Goal: Participate in discussion: Engage in conversation with other users on a specific topic

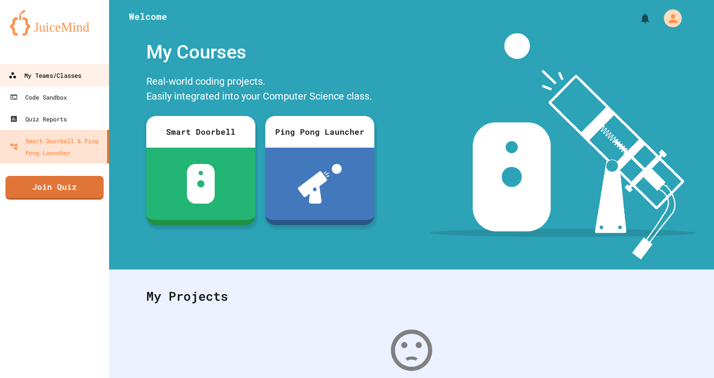
click at [44, 84] on link "My Teams/Classes" at bounding box center [55, 75] width 113 height 22
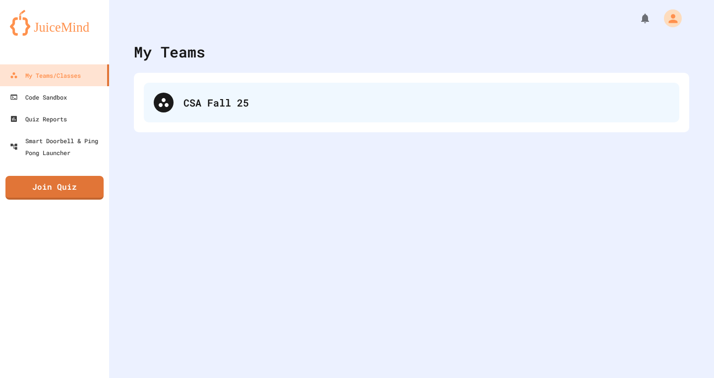
click at [181, 100] on div "CSA Fall 25" at bounding box center [411, 103] width 535 height 40
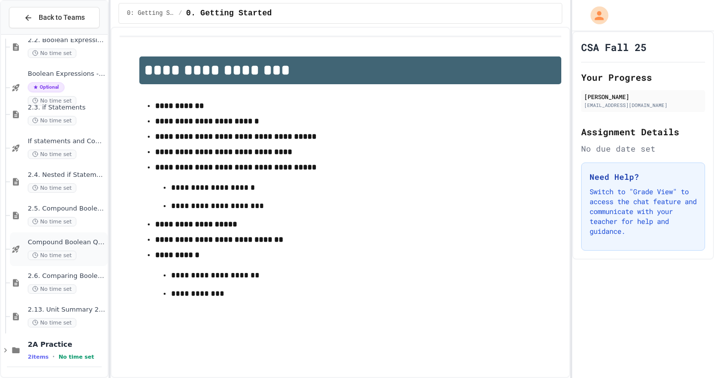
click at [85, 249] on div "Compound Boolean Quiz No time set" at bounding box center [67, 249] width 78 height 22
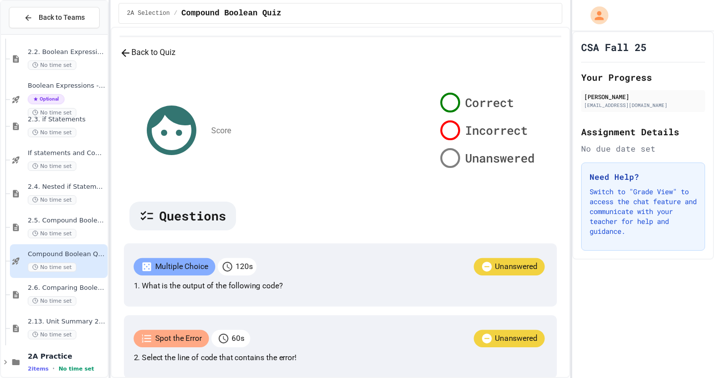
click at [589, 1] on div at bounding box center [643, 15] width 142 height 31
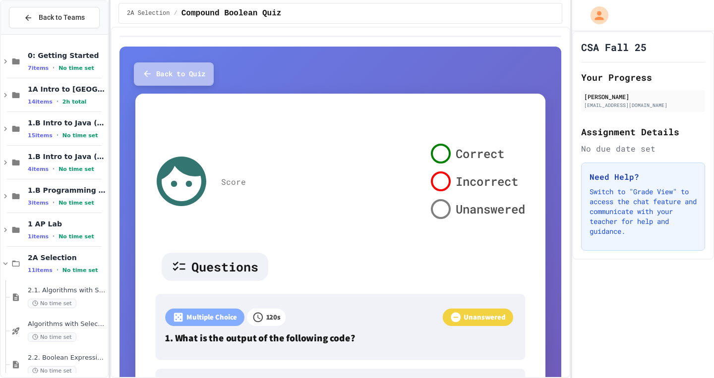
click at [173, 65] on button "Back to Quiz" at bounding box center [174, 73] width 80 height 23
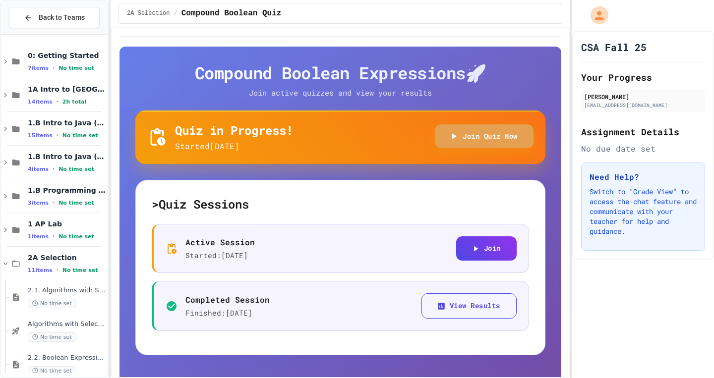
click at [474, 131] on button "Join Quiz Now" at bounding box center [484, 136] width 99 height 24
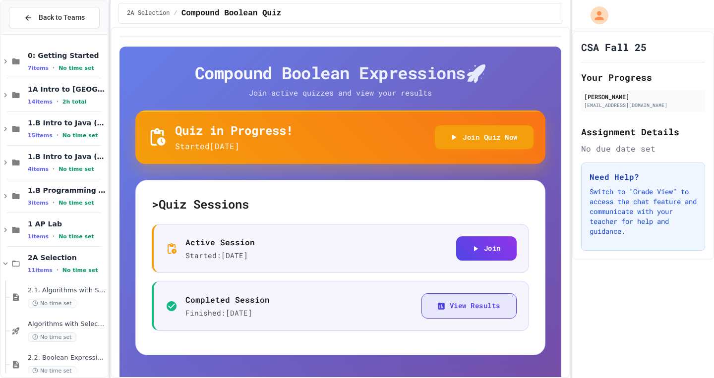
click at [428, 309] on button "View Results" at bounding box center [468, 305] width 95 height 25
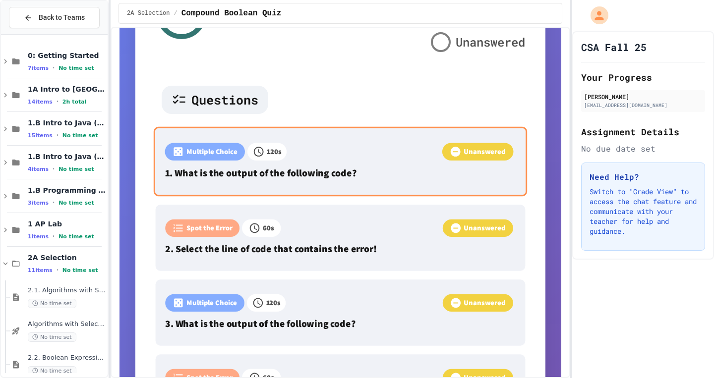
scroll to position [176, 0]
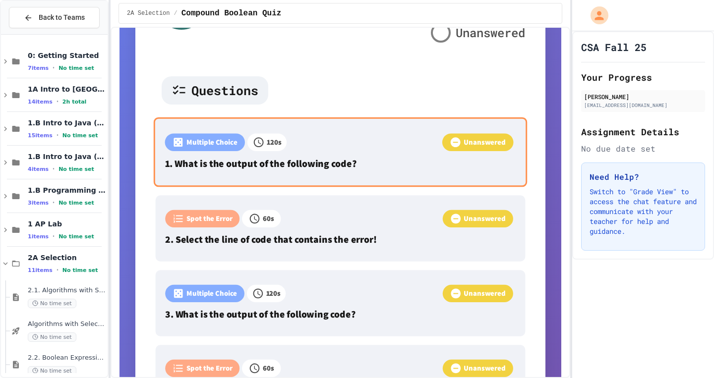
click at [349, 132] on div "Multiple Choice 120 s Unanswered 1. What is the output of the following code?" at bounding box center [340, 152] width 373 height 70
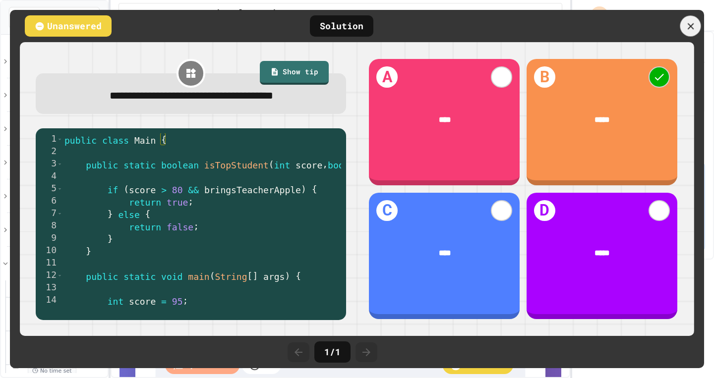
click at [695, 28] on icon at bounding box center [690, 26] width 11 height 11
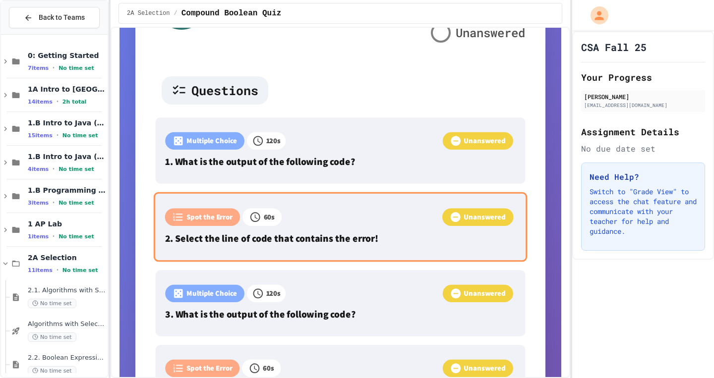
click at [364, 208] on div "Unanswered" at bounding box center [399, 218] width 234 height 20
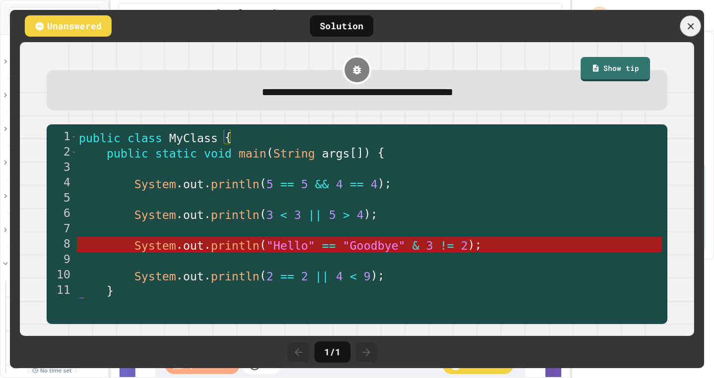
click at [689, 31] on icon at bounding box center [690, 26] width 11 height 11
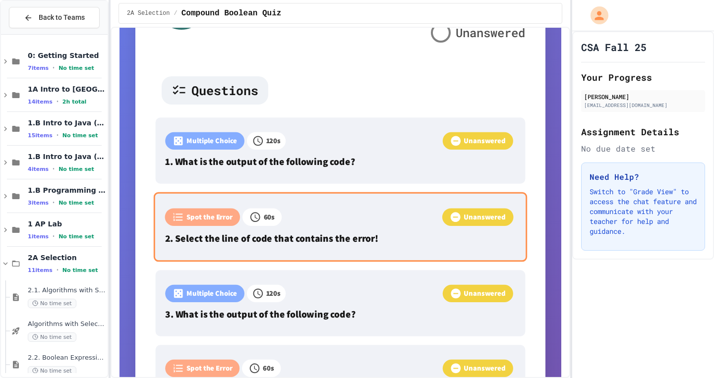
click at [368, 221] on div "Unanswered" at bounding box center [399, 218] width 234 height 20
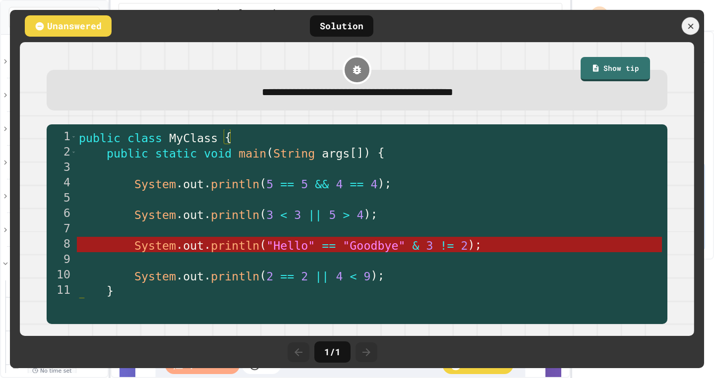
click at [687, 24] on icon at bounding box center [690, 25] width 9 height 9
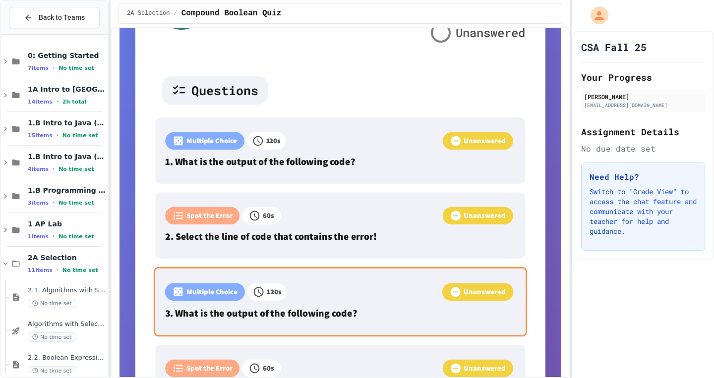
click at [371, 300] on div "Unanswered" at bounding box center [401, 293] width 229 height 20
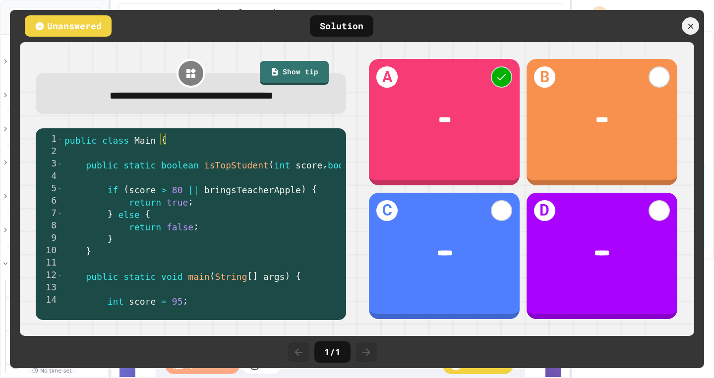
click at [672, 30] on div at bounding box center [649, 25] width 109 height 17
click at [686, 29] on icon at bounding box center [690, 25] width 9 height 9
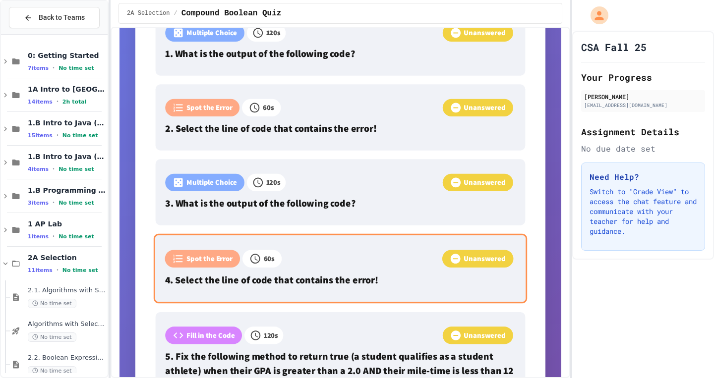
scroll to position [312, 0]
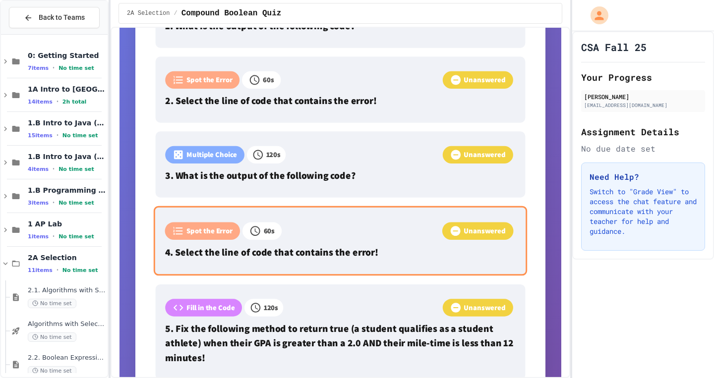
click at [362, 237] on div "Unanswered" at bounding box center [399, 232] width 234 height 20
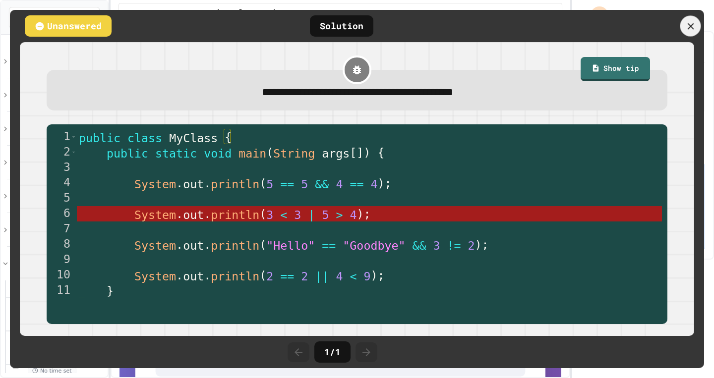
click at [692, 25] on icon at bounding box center [690, 26] width 6 height 6
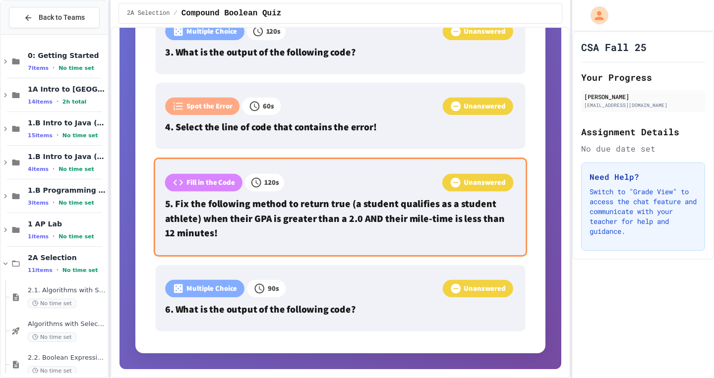
click at [391, 252] on div "Fill in the Code 120 s Unanswered 5. Fix the following method to return true (a…" at bounding box center [340, 207] width 373 height 99
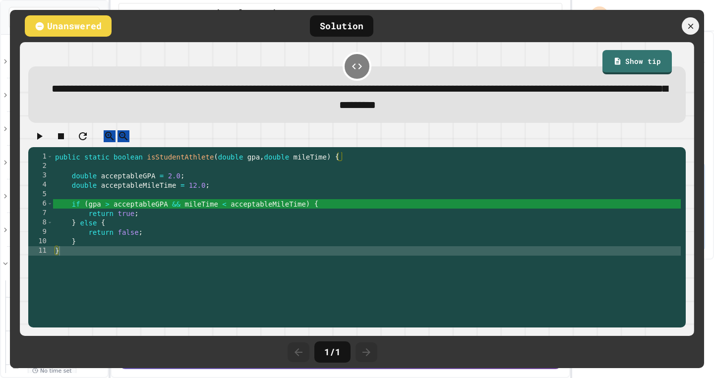
scroll to position [432, 0]
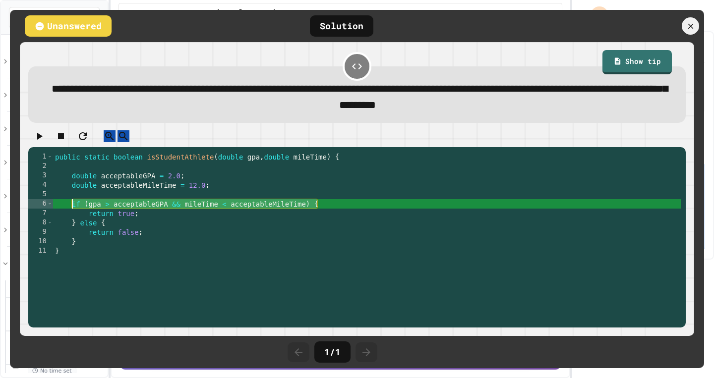
drag, startPoint x: 324, startPoint y: 218, endPoint x: 77, endPoint y: 220, distance: 247.4
click at [77, 220] on div "public static boolean isStudentAthlete ( double gpa , double mileTime ) { doubl…" at bounding box center [367, 237] width 628 height 170
drag, startPoint x: 71, startPoint y: 217, endPoint x: 336, endPoint y: 215, distance: 264.7
click at [336, 215] on div "public static boolean isStudentAthlete ( double gpa , double mileTime ) { doubl…" at bounding box center [367, 237] width 628 height 170
type textarea "**********"
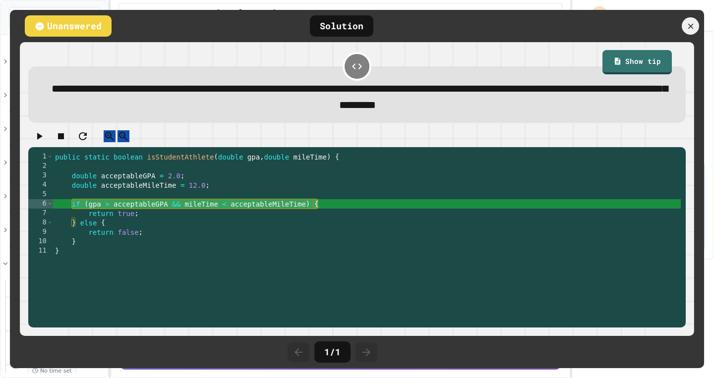
click at [379, 146] on div at bounding box center [356, 138] width 657 height 17
click at [113, 273] on div "public static boolean isStudentAthlete ( double gpa , double mileTime ) { doubl…" at bounding box center [367, 237] width 628 height 170
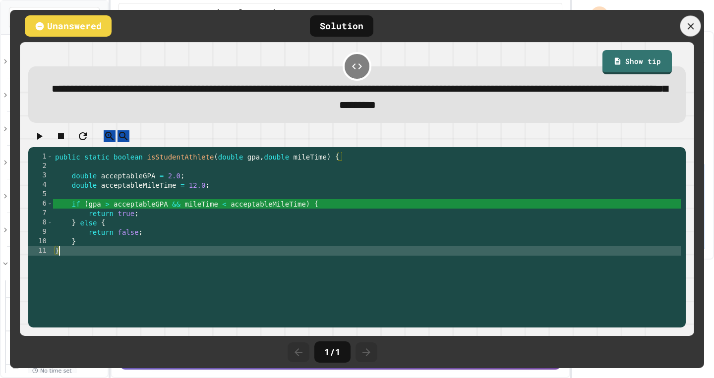
click at [693, 32] on div at bounding box center [690, 26] width 21 height 21
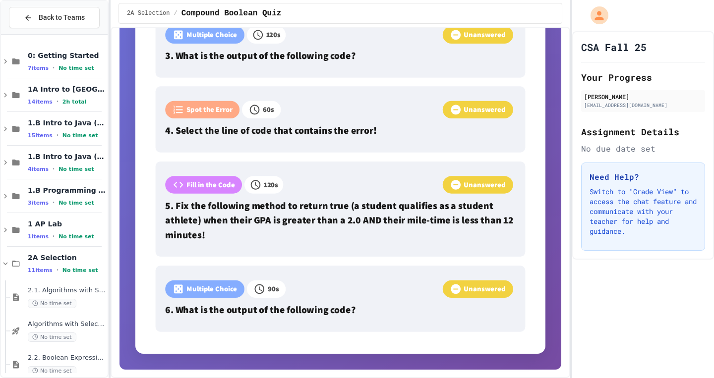
scroll to position [0, 0]
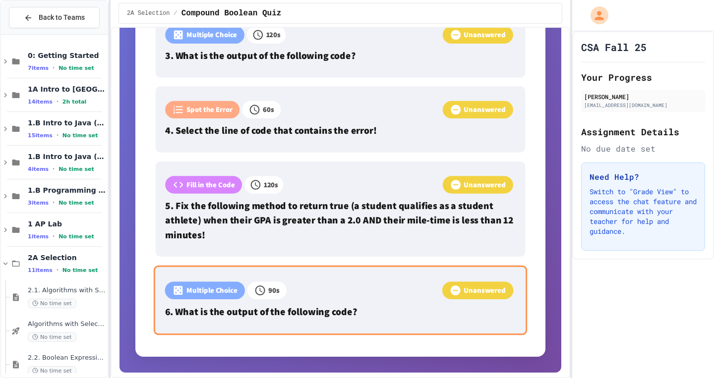
click at [377, 298] on div "Unanswered" at bounding box center [401, 292] width 229 height 20
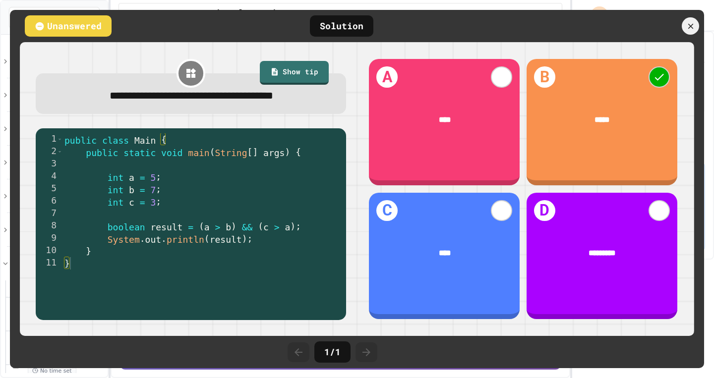
click at [10, 189] on div at bounding box center [10, 189] width 0 height 0
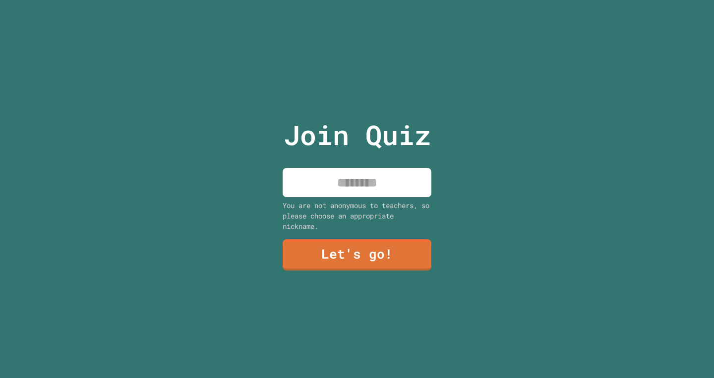
click at [382, 190] on input at bounding box center [357, 182] width 149 height 29
type input "***"
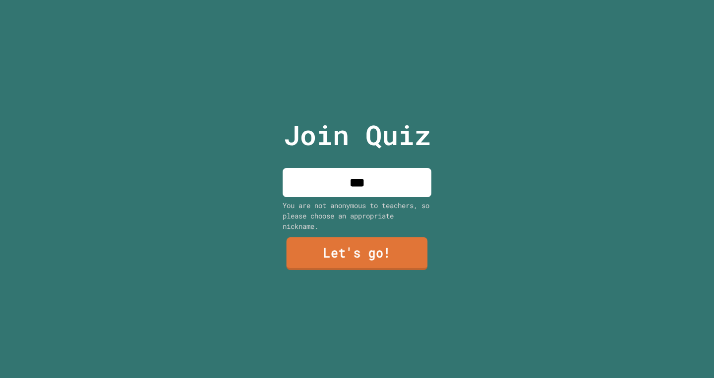
click at [378, 252] on link "Let's go!" at bounding box center [357, 253] width 141 height 33
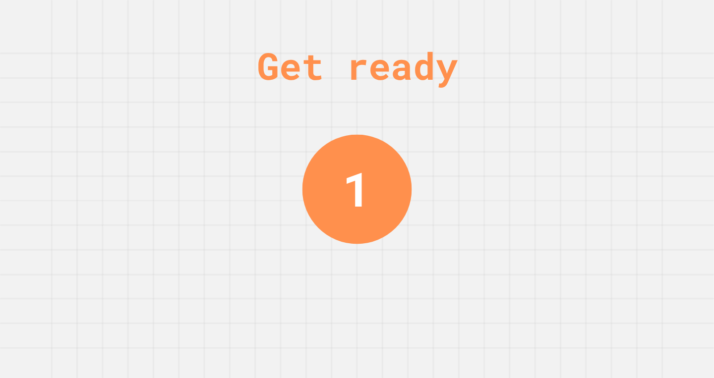
click at [622, 116] on div "Get ready 1" at bounding box center [357, 189] width 714 height 378
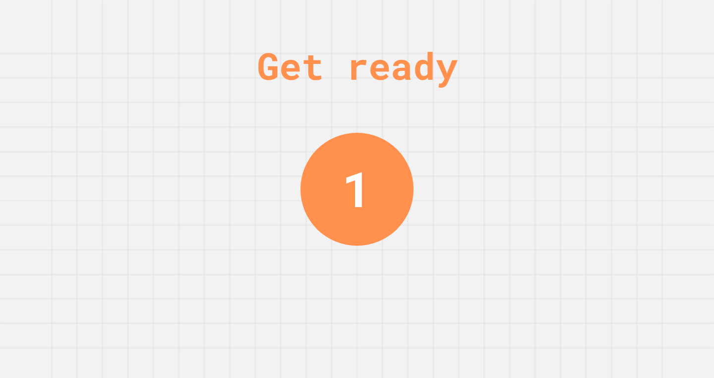
click at [622, 116] on div "Get ready 1" at bounding box center [357, 189] width 714 height 378
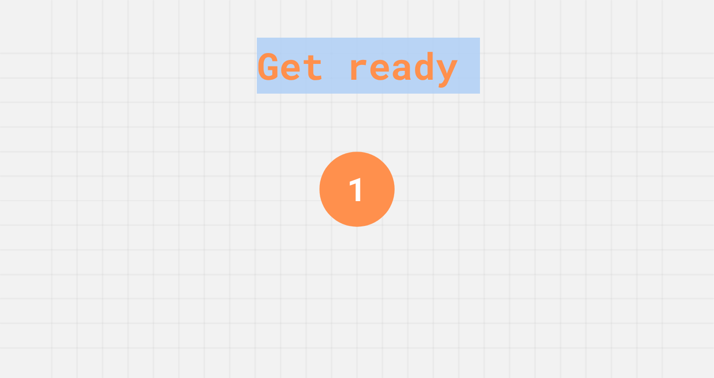
click at [622, 116] on div "Get ready 1" at bounding box center [357, 189] width 714 height 378
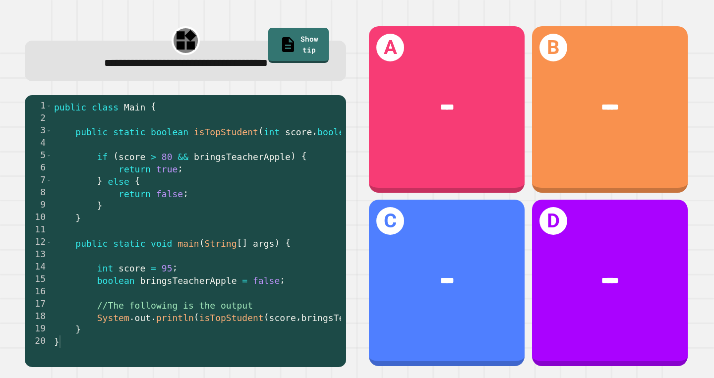
click at [622, 116] on div "*****" at bounding box center [610, 107] width 156 height 48
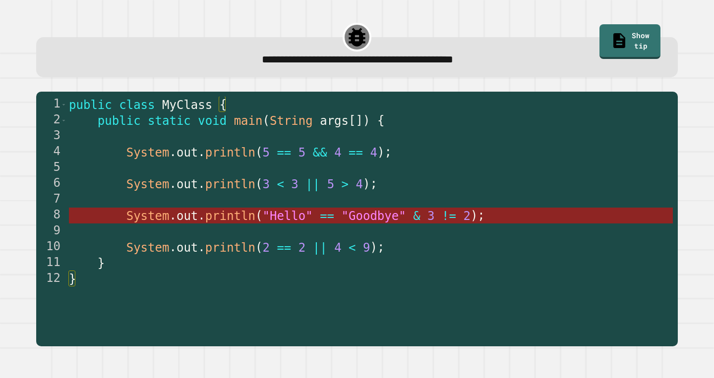
click at [250, 212] on span "println" at bounding box center [230, 216] width 50 height 14
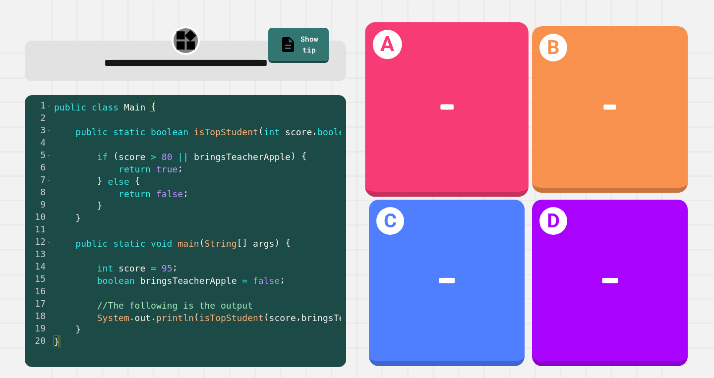
click at [399, 121] on div "****" at bounding box center [447, 107] width 164 height 50
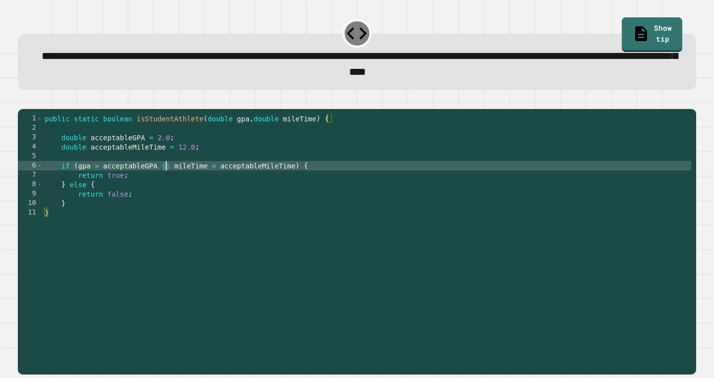
click at [165, 183] on div "public static boolean isStudentAthlete ( double gpa , double mileTime ) { doubl…" at bounding box center [367, 236] width 648 height 245
type textarea "**********"
click at [23, 101] on icon "button" at bounding box center [23, 101] width 0 height 0
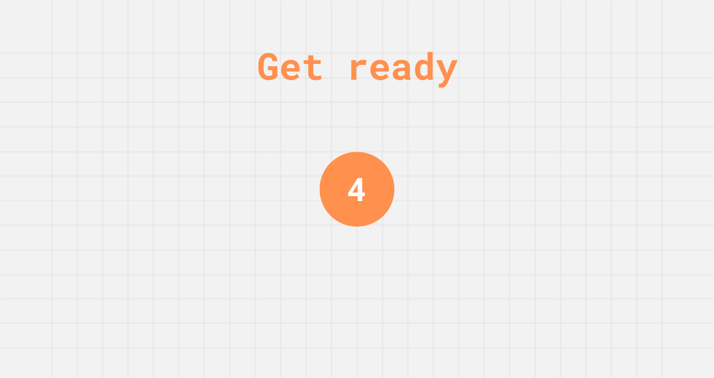
click at [622, 75] on div "Get ready 4" at bounding box center [357, 189] width 714 height 378
click at [622, 77] on div "Get ready 4" at bounding box center [357, 189] width 714 height 378
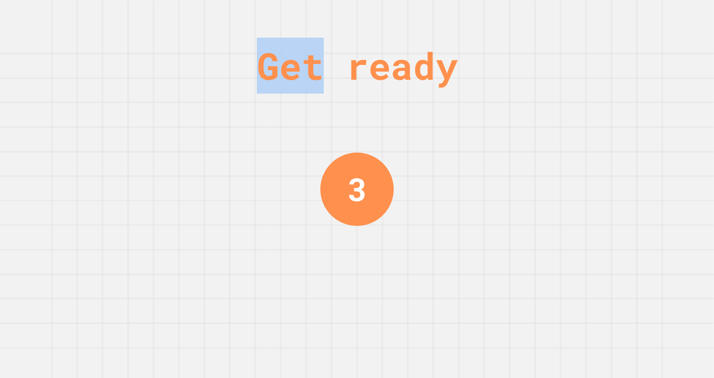
click at [622, 77] on div "Get ready 3" at bounding box center [357, 189] width 714 height 378
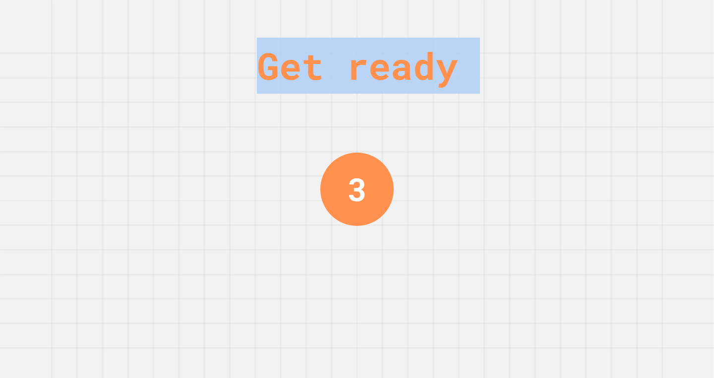
click at [622, 77] on div "Get ready 3" at bounding box center [357, 189] width 714 height 378
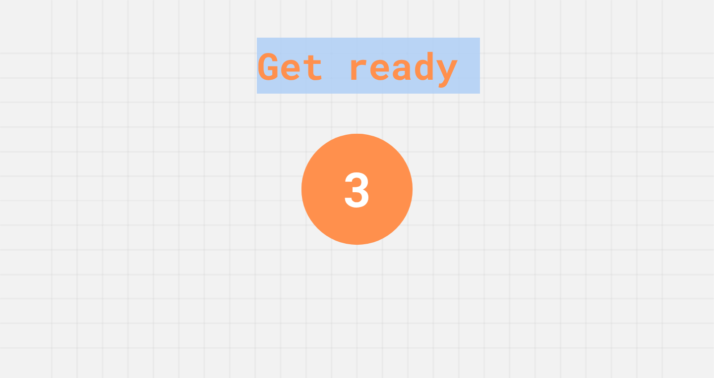
click at [622, 77] on div "Get ready 3" at bounding box center [357, 189] width 714 height 378
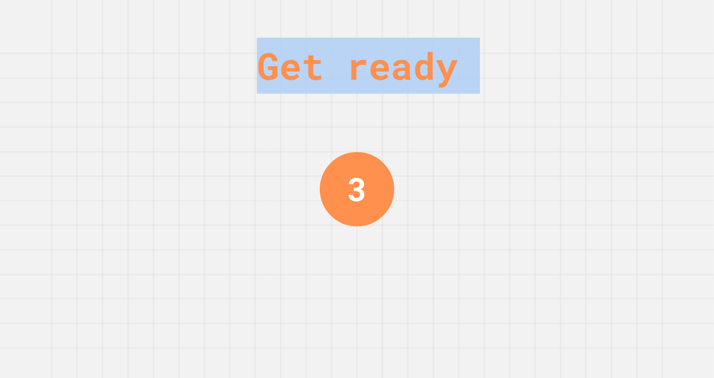
click at [622, 77] on div "Get ready 3" at bounding box center [357, 189] width 714 height 378
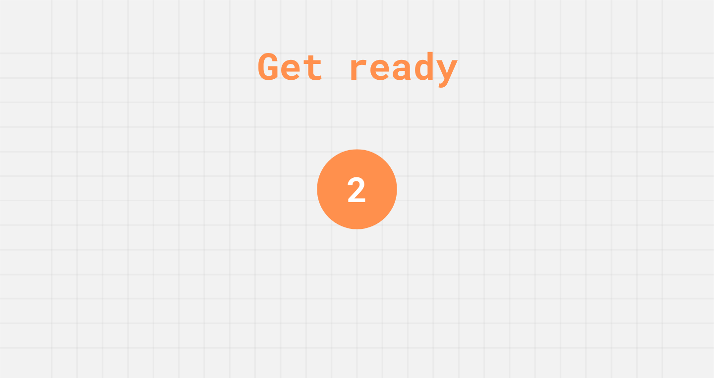
click at [622, 77] on div "Get ready 2" at bounding box center [357, 189] width 714 height 378
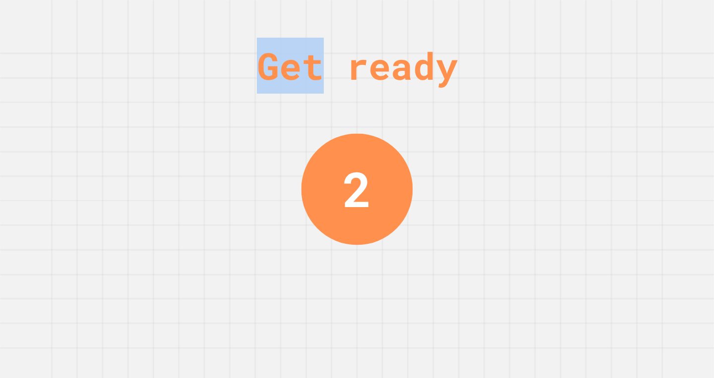
click at [622, 77] on div "Get ready 2" at bounding box center [357, 189] width 714 height 378
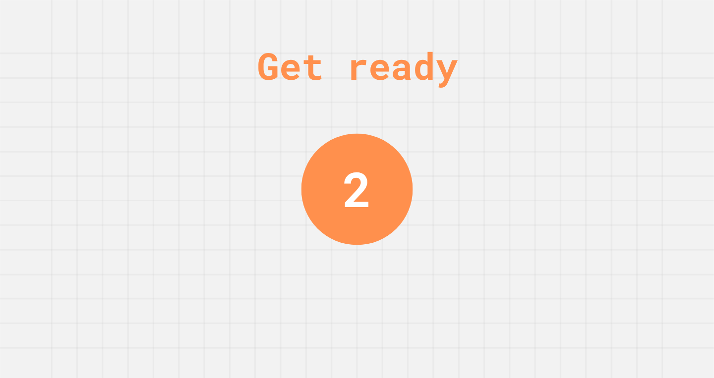
click at [622, 77] on div "Get ready 2" at bounding box center [357, 189] width 714 height 378
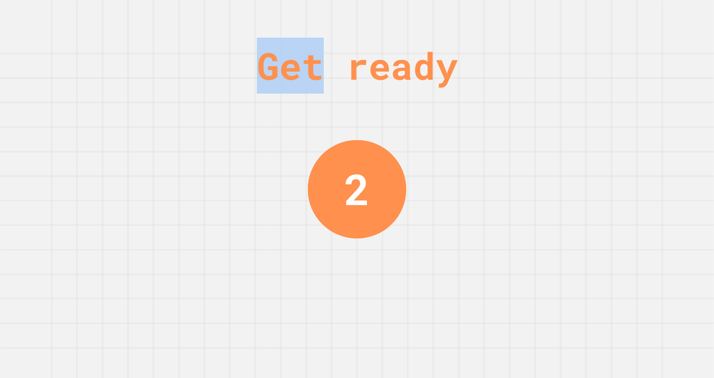
click at [622, 77] on div "Get ready 2" at bounding box center [357, 189] width 714 height 378
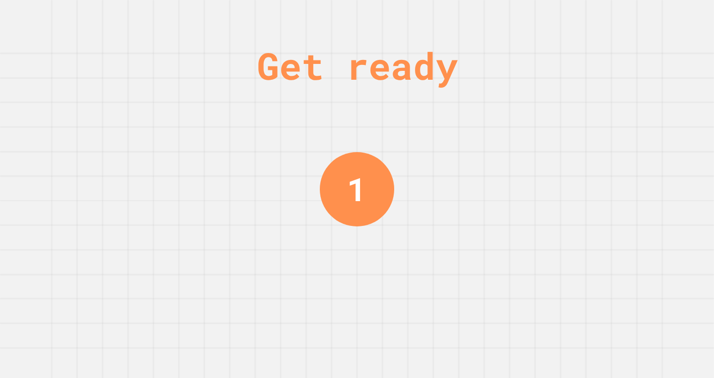
click at [622, 77] on div "Get ready 1" at bounding box center [357, 189] width 714 height 378
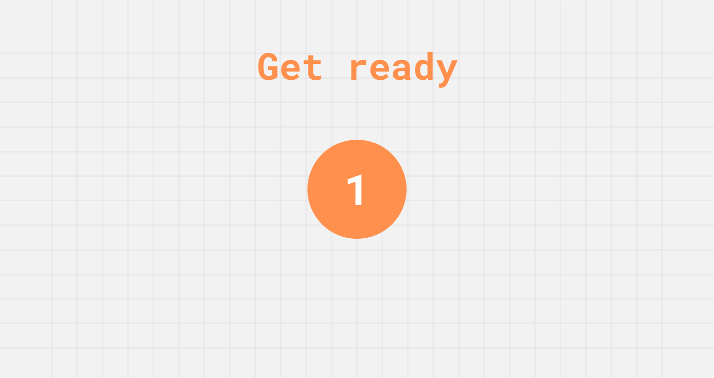
click at [622, 77] on div "Get ready 1" at bounding box center [357, 189] width 714 height 378
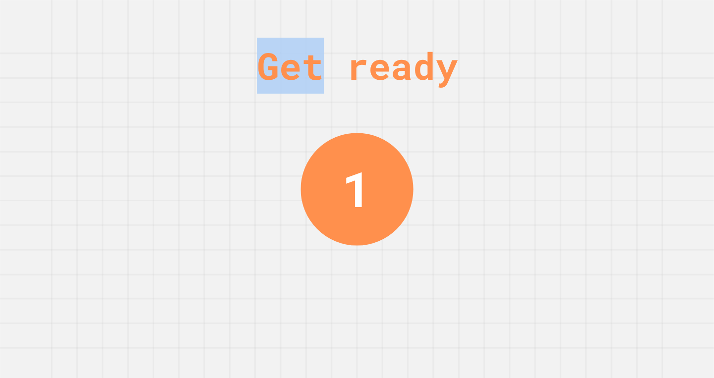
click at [622, 77] on div "Get ready 1" at bounding box center [357, 189] width 714 height 378
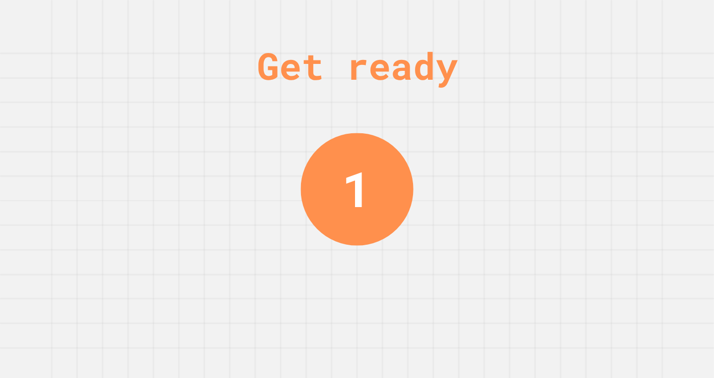
click at [622, 77] on div "Get ready 1" at bounding box center [357, 189] width 714 height 378
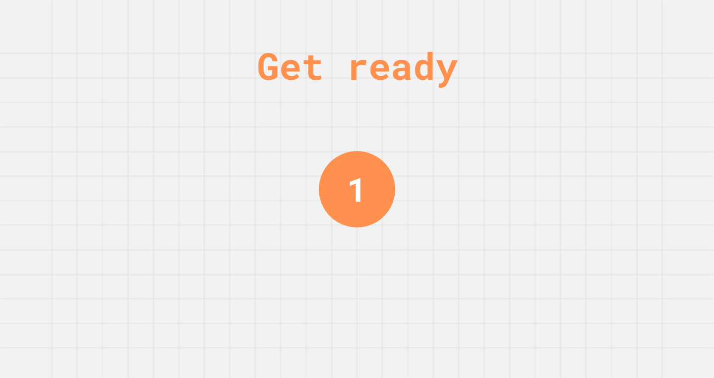
click at [622, 77] on div "Get ready 1" at bounding box center [357, 189] width 714 height 378
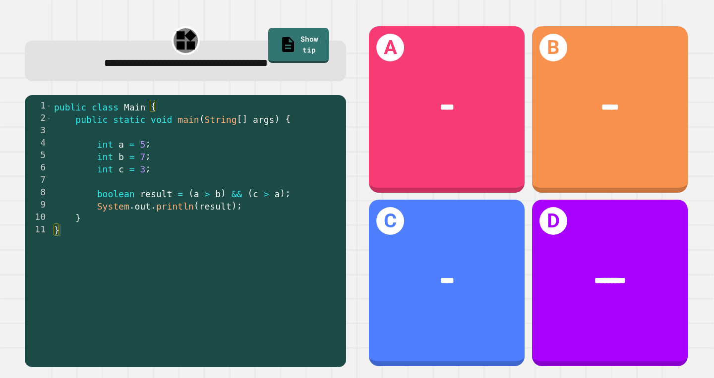
click at [622, 77] on div "B *****" at bounding box center [610, 109] width 156 height 167
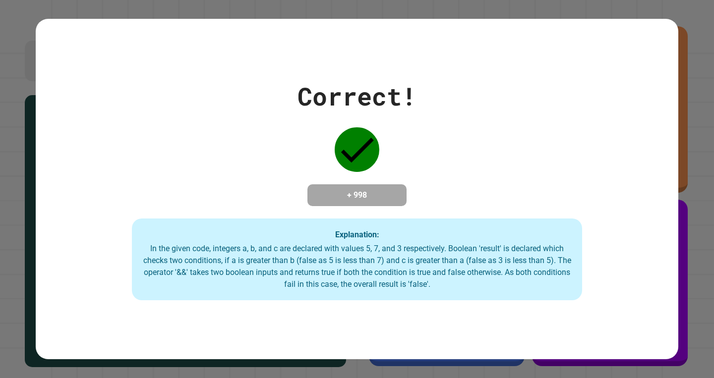
click at [622, 78] on div "Correct! + 998 Explanation: In the given code, integers a, b, and c are declare…" at bounding box center [357, 189] width 642 height 223
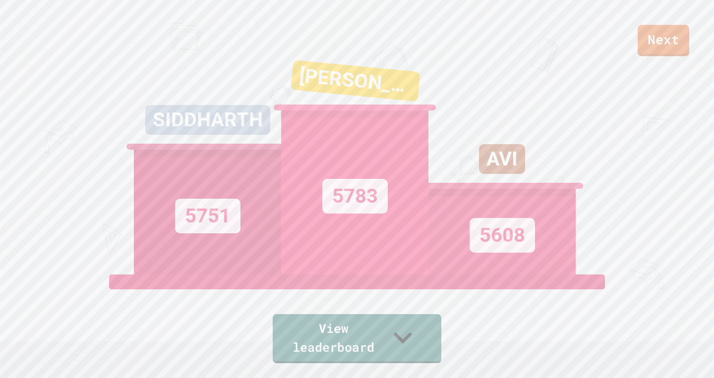
click at [676, 49] on link "Next" at bounding box center [663, 40] width 52 height 31
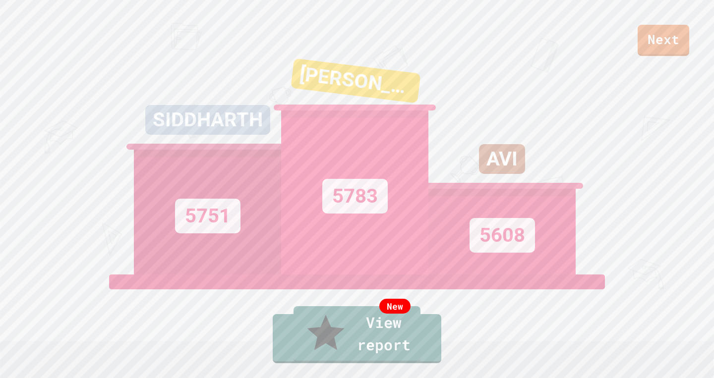
click at [375, 327] on div "New View report" at bounding box center [357, 334] width 714 height 62
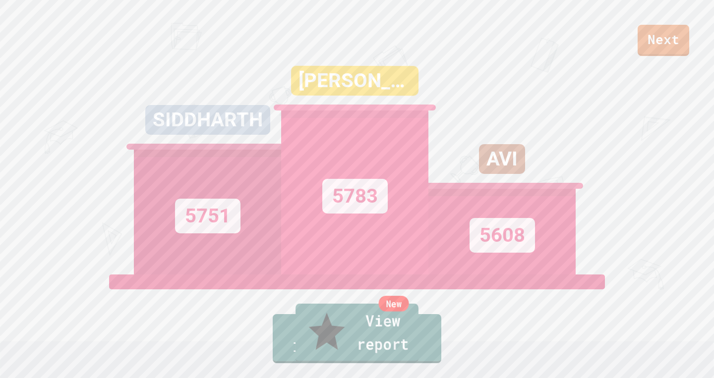
click at [375, 341] on link "New View report" at bounding box center [356, 333] width 123 height 59
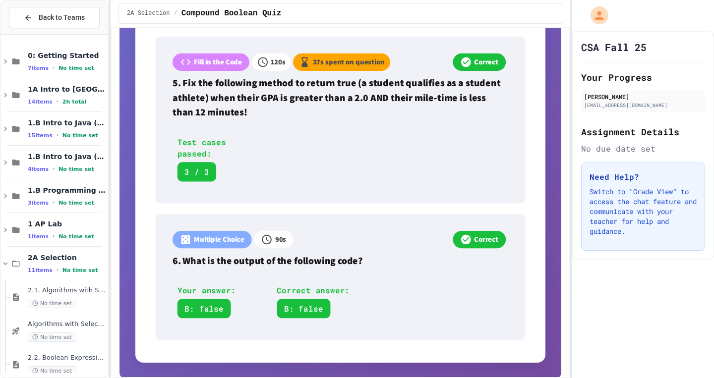
scroll to position [801, 0]
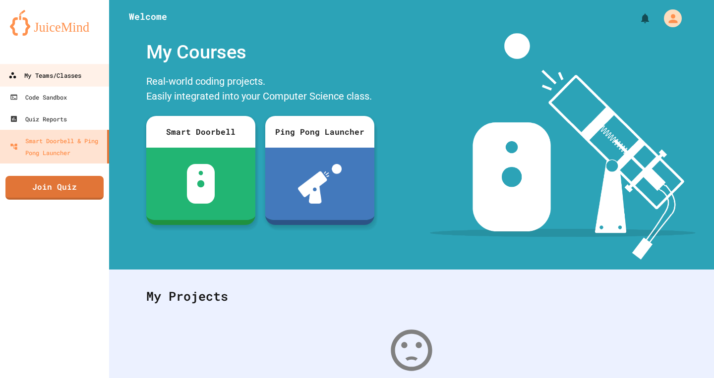
click at [44, 70] on div "My Teams/Classes" at bounding box center [44, 75] width 73 height 12
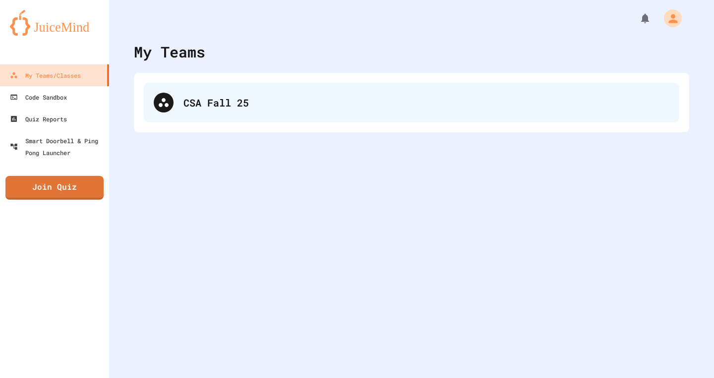
click at [347, 96] on div "CSA Fall 25" at bounding box center [426, 102] width 486 height 15
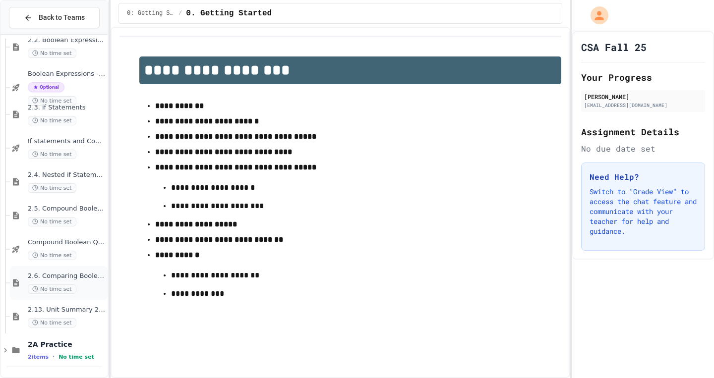
click at [91, 285] on div "No time set" at bounding box center [67, 289] width 78 height 9
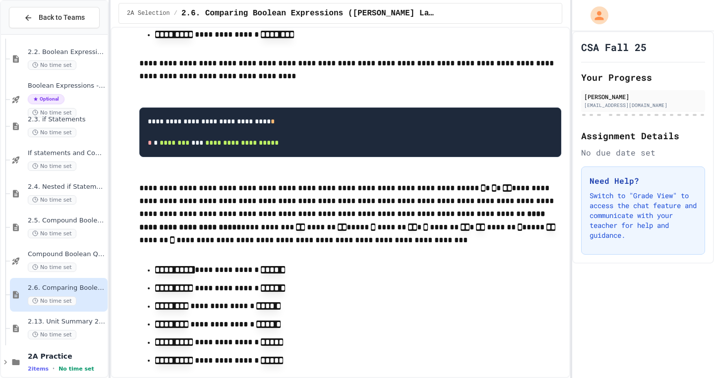
scroll to position [573, 0]
